Goal: Check status: Check status

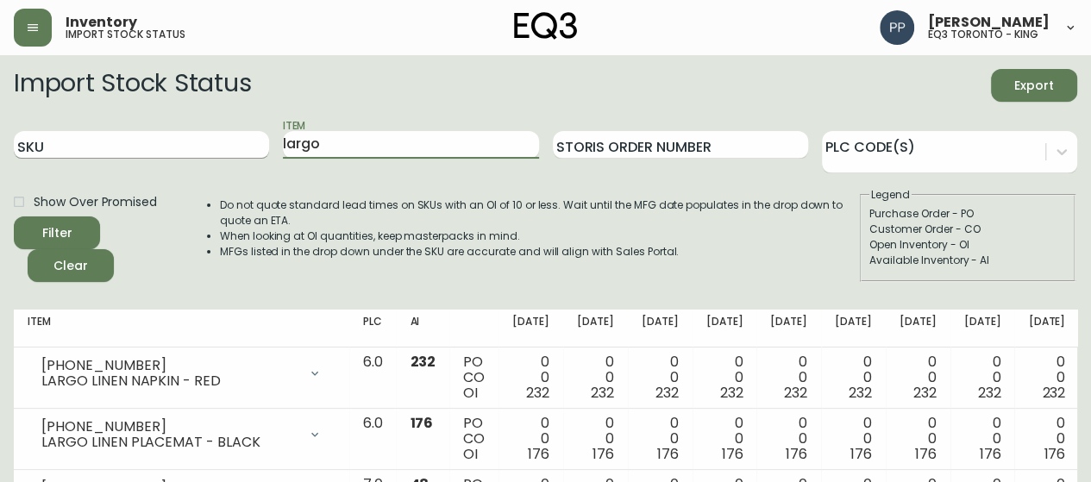
drag, startPoint x: 330, startPoint y: 146, endPoint x: 207, endPoint y: 131, distance: 123.4
click at [224, 145] on div "SKU Item largo Storis Order Number PLC Code(s)" at bounding box center [546, 145] width 1064 height 56
paste input "3020-662-16-A"
type input "3020-662-16-A"
drag, startPoint x: 402, startPoint y: 146, endPoint x: 181, endPoint y: 124, distance: 221.9
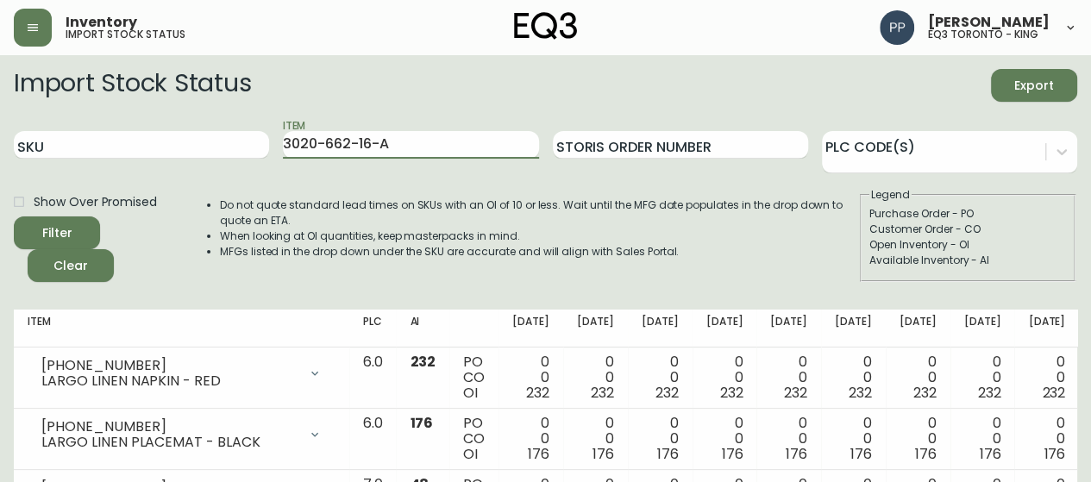
click at [174, 142] on div "SKU Item 3020-662-16-A Storis Order Number PLC Code(s)" at bounding box center [546, 145] width 1064 height 56
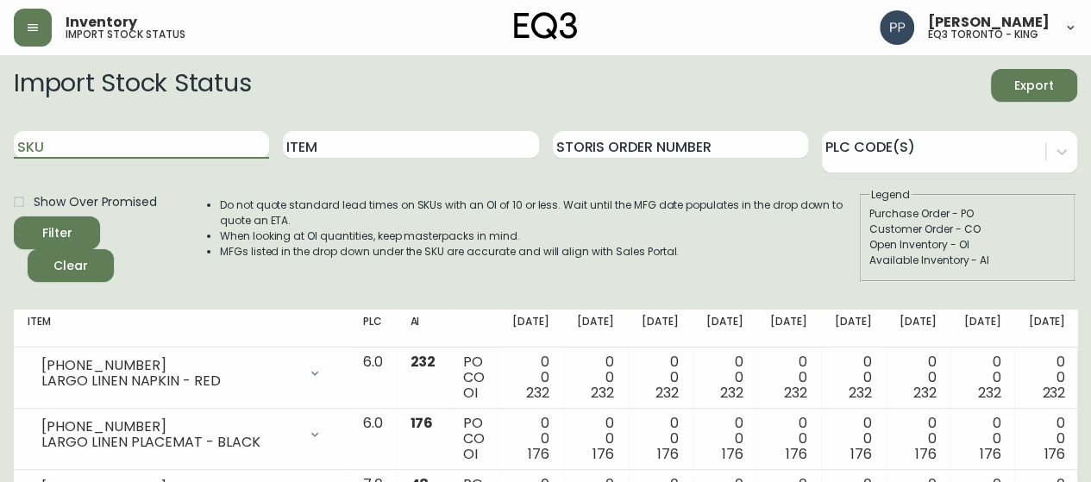
drag, startPoint x: 187, startPoint y: 152, endPoint x: 205, endPoint y: 240, distance: 89.9
click at [196, 192] on form "Import Stock Status Export SKU Item Storis Order Number PLC Code(s) Show Over P…" at bounding box center [546, 175] width 1064 height 213
paste input "3020-662-16-A"
click at [87, 243] on button "Filter" at bounding box center [57, 233] width 86 height 33
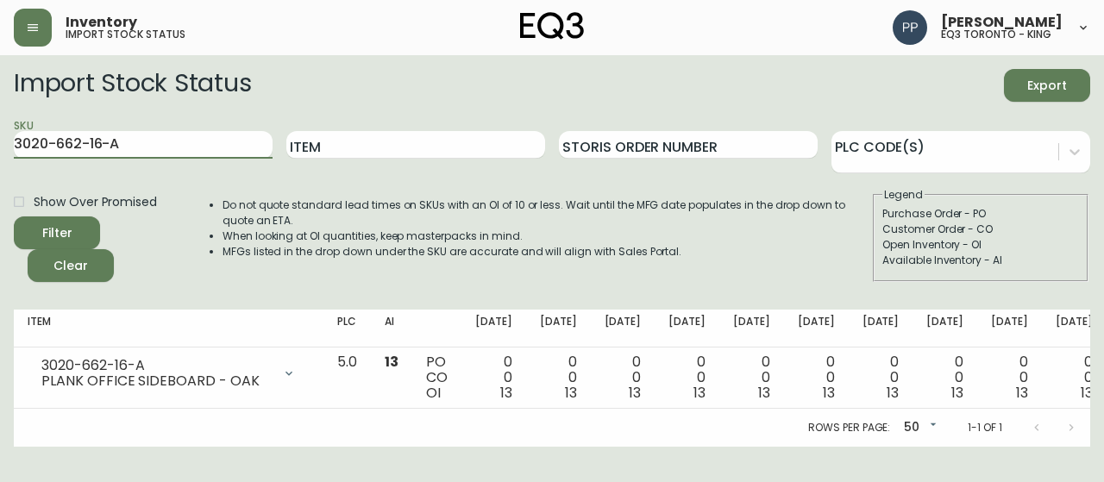
drag, startPoint x: 186, startPoint y: 148, endPoint x: 0, endPoint y: 142, distance: 185.6
click at [0, 142] on main "Import Stock Status Export SKU 3020-662-16-A Item Storis Order Number PLC Code(…" at bounding box center [552, 251] width 1104 height 392
paste input "5-16-B"
type input "3020-665-16-B"
click at [81, 241] on span "Filter" at bounding box center [57, 234] width 59 height 22
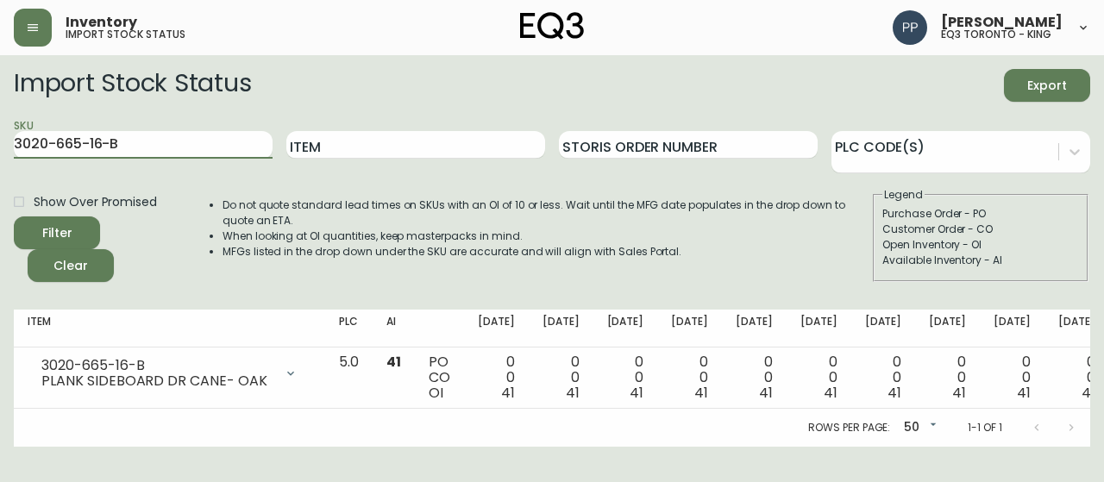
drag, startPoint x: 170, startPoint y: 149, endPoint x: 0, endPoint y: 157, distance: 170.2
click at [0, 158] on main "Import Stock Status Export SKU 3020-665-16-B Item Storis Order Number PLC Code(…" at bounding box center [552, 251] width 1104 height 392
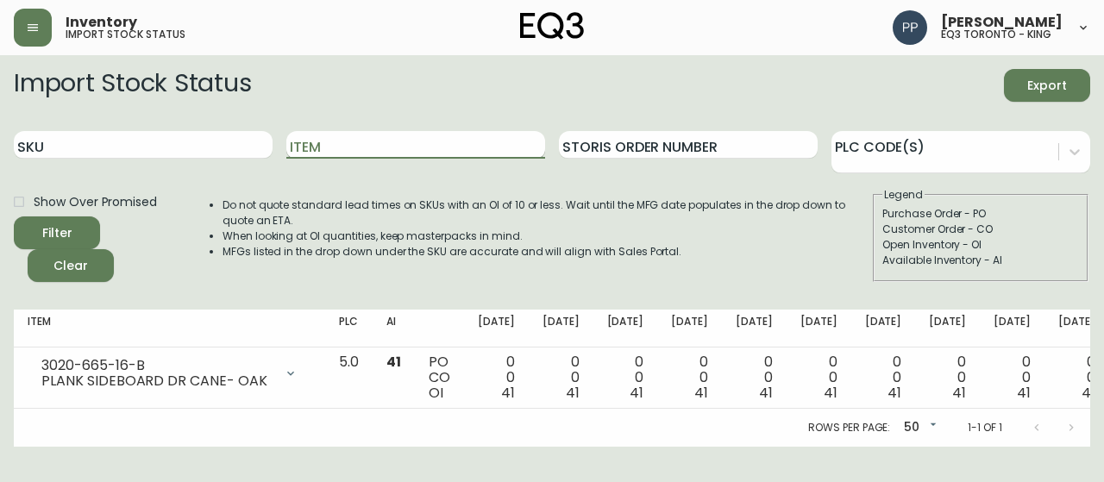
click at [363, 139] on input "Item" at bounding box center [415, 145] width 259 height 28
type input "NOVAH"
click at [74, 231] on span "Filter" at bounding box center [57, 234] width 59 height 22
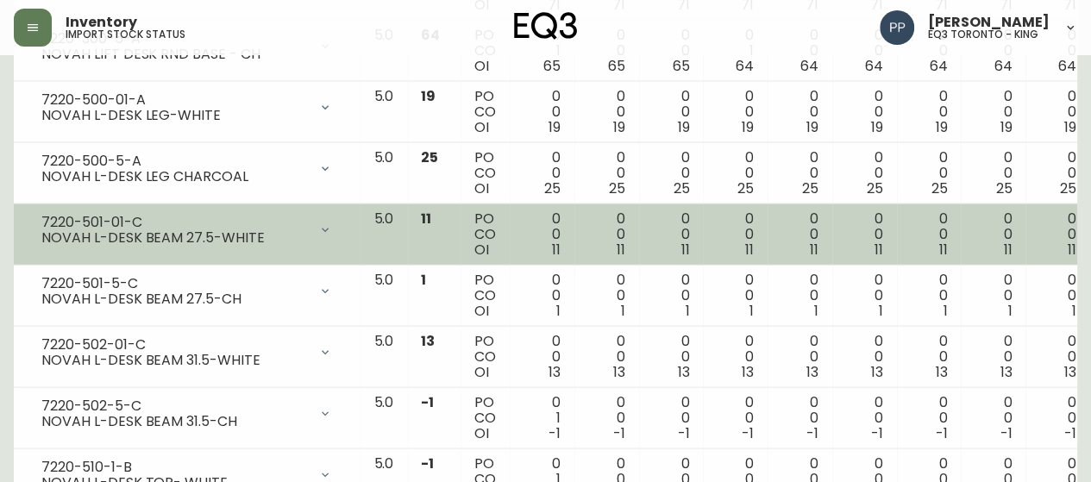
scroll to position [1583, 0]
